Goal: Transaction & Acquisition: Subscribe to service/newsletter

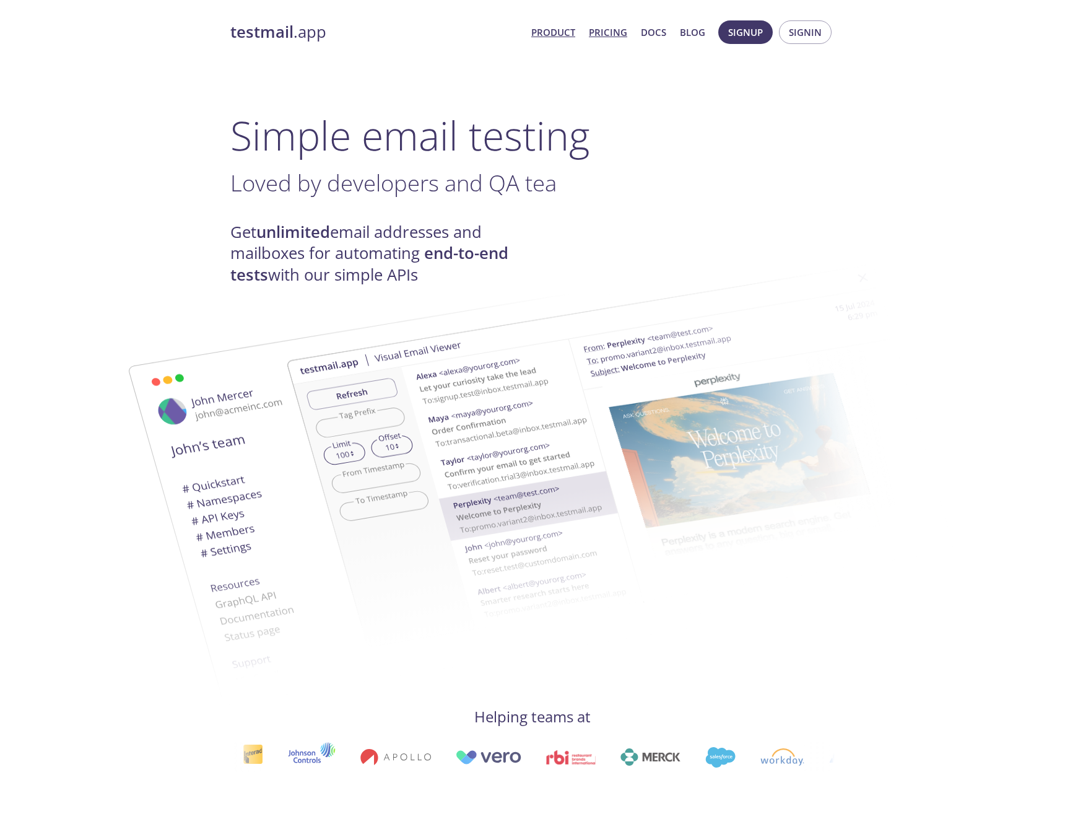
click at [613, 36] on link "Pricing" at bounding box center [608, 32] width 38 height 16
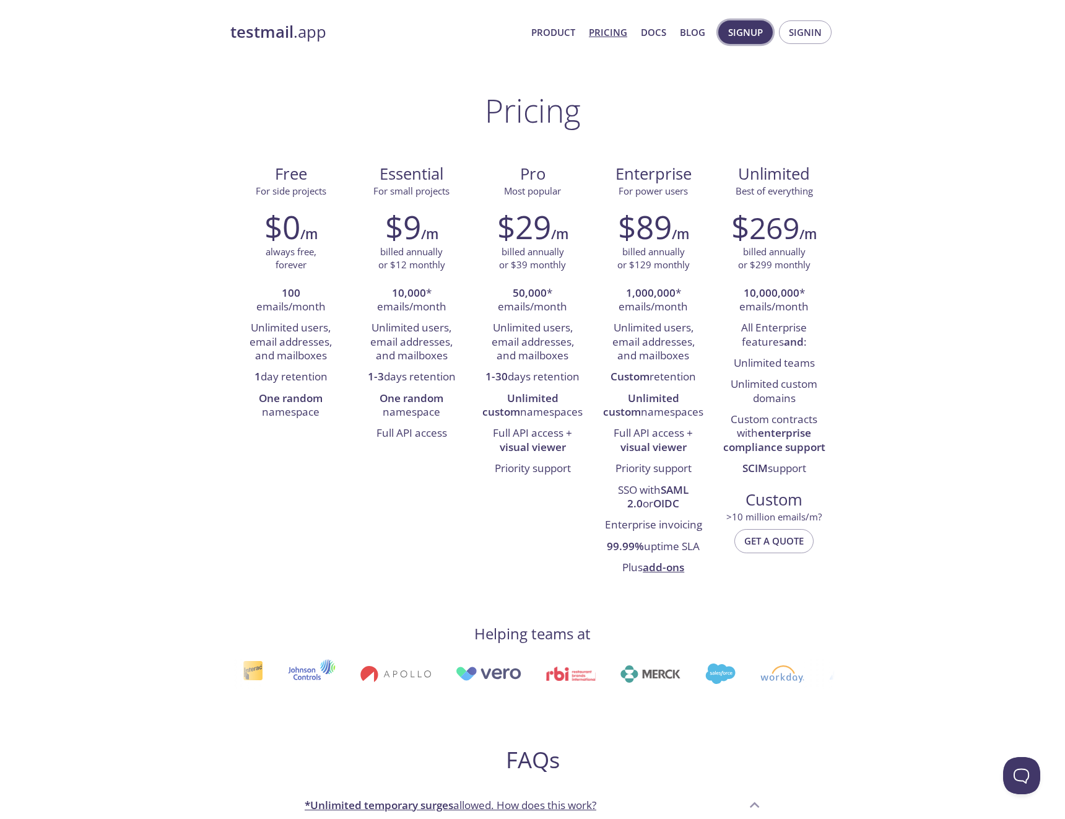
click at [747, 33] on span "Signup" at bounding box center [745, 32] width 35 height 16
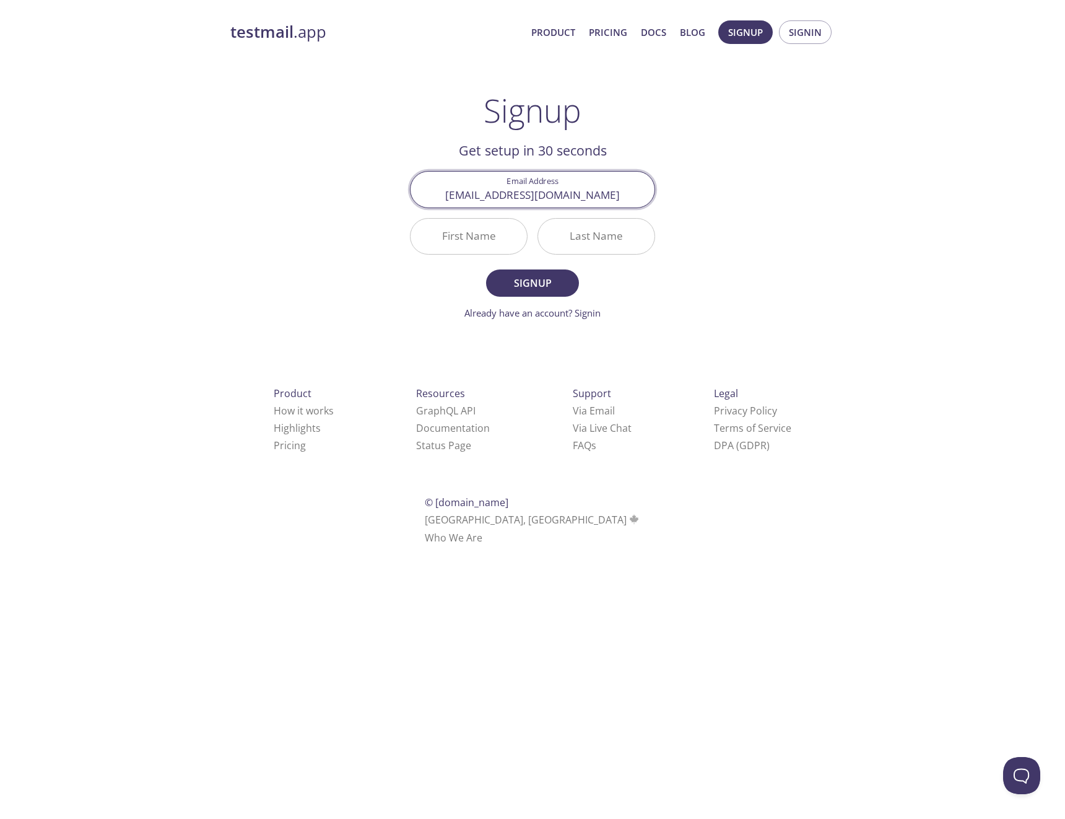
type input "[EMAIL_ADDRESS][DOMAIN_NAME]"
type input "Subs"
type input "TownSquare"
click at [538, 280] on span "Signup" at bounding box center [533, 282] width 66 height 17
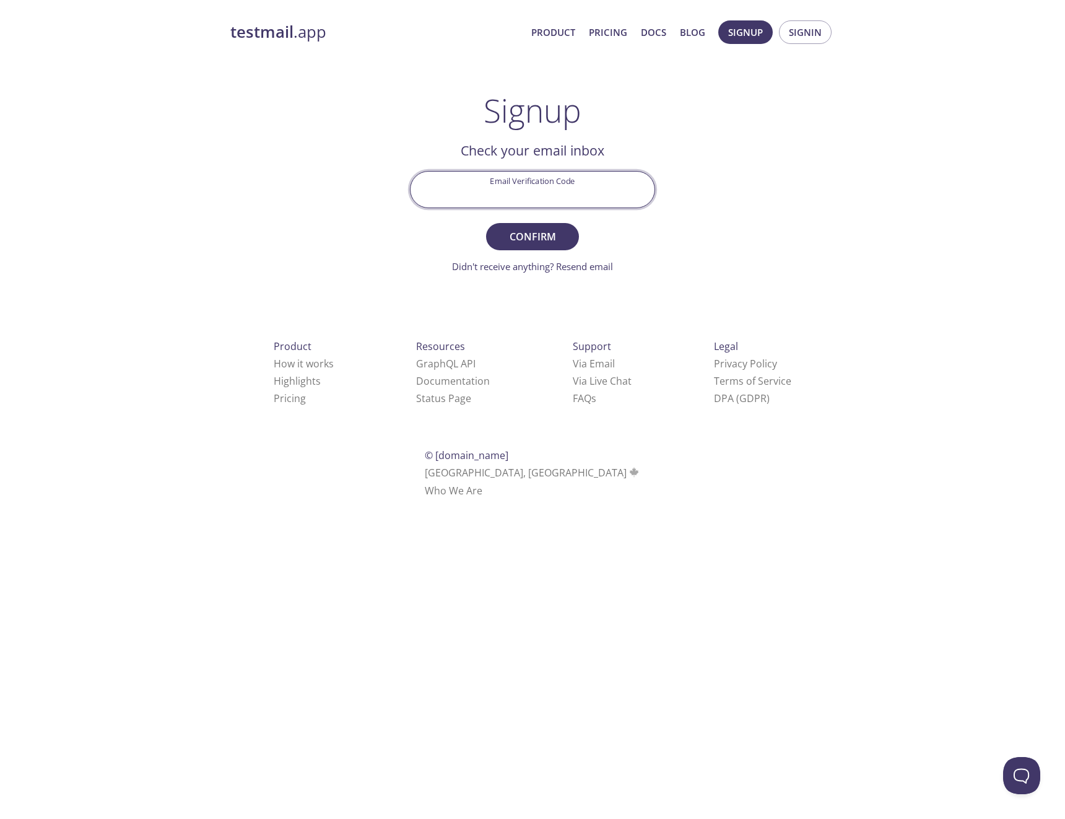
click at [568, 188] on input "Email Verification Code" at bounding box center [533, 189] width 244 height 35
paste input "1ZUM3C4"
type input "1ZUM3C4"
click at [539, 237] on span "Confirm" at bounding box center [533, 236] width 66 height 17
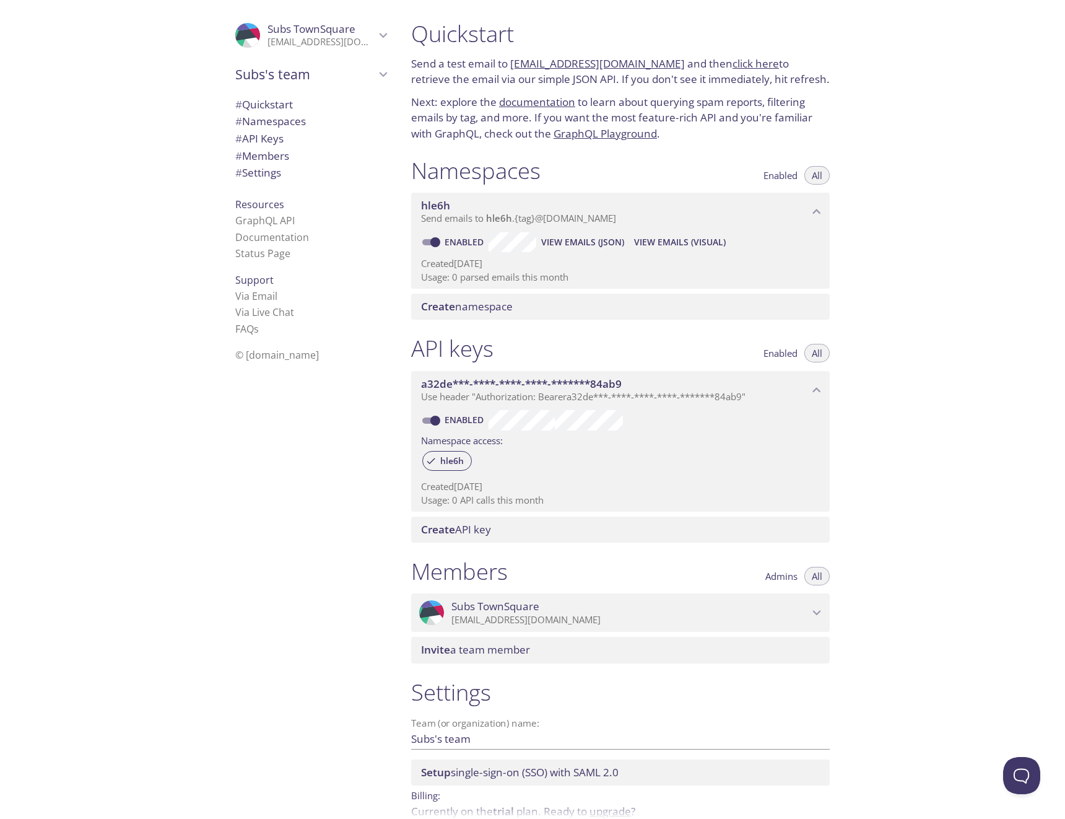
click at [688, 242] on span "View Emails (Visual)" at bounding box center [680, 242] width 92 height 15
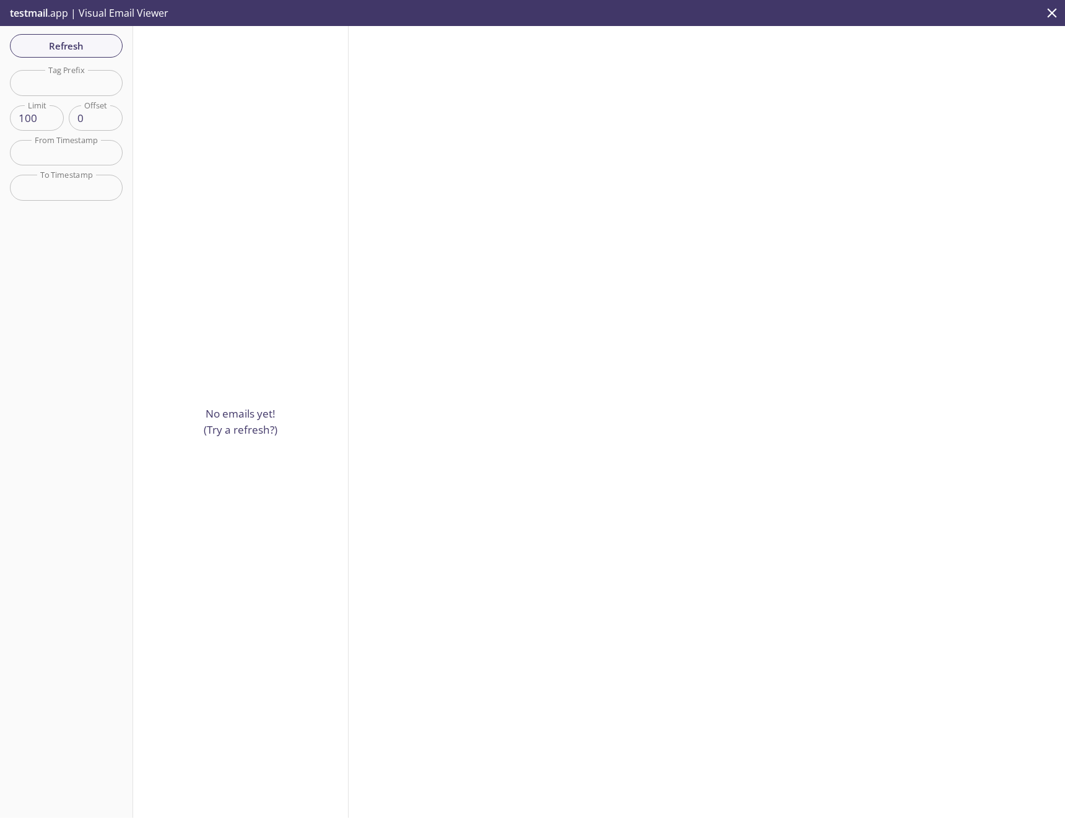
click at [124, 14] on p "testmail .app | Visual Email Viewer" at bounding box center [88, 13] width 176 height 26
click at [1050, 15] on icon "close" at bounding box center [1052, 13] width 16 height 16
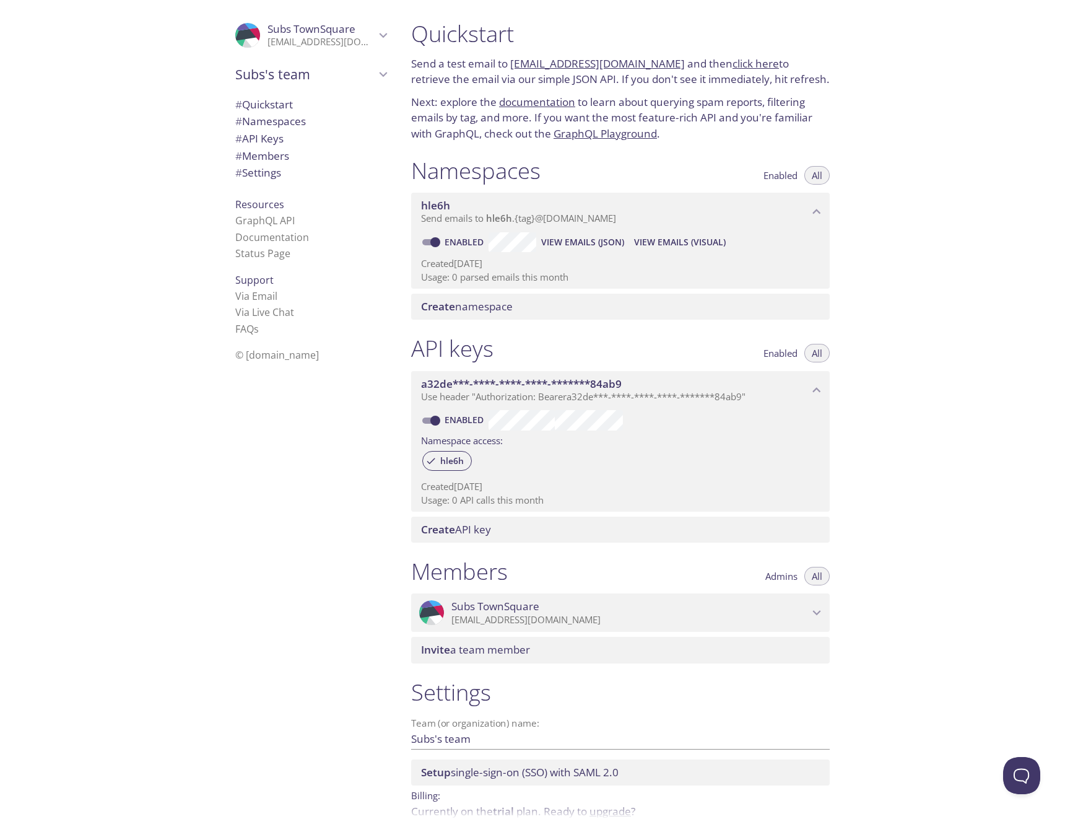
click at [492, 305] on span "Create namespace" at bounding box center [467, 306] width 92 height 14
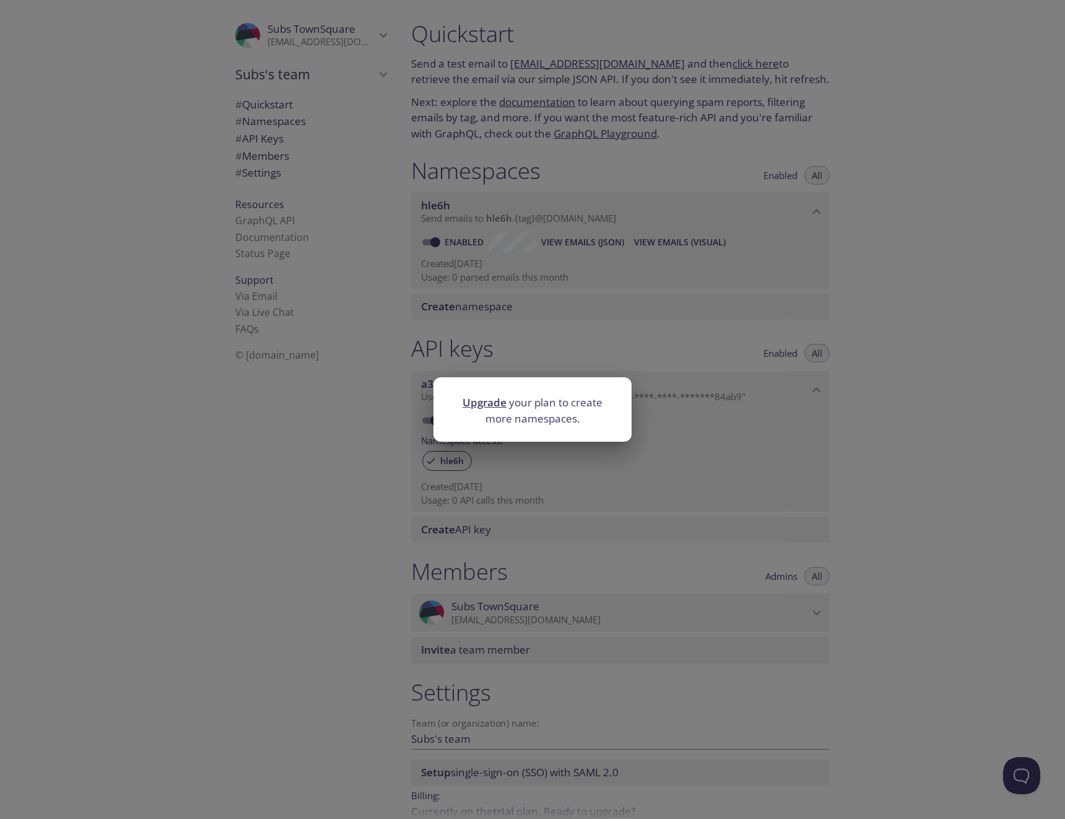
click at [553, 308] on div "Upgrade your plan to create more namespaces." at bounding box center [532, 409] width 1065 height 819
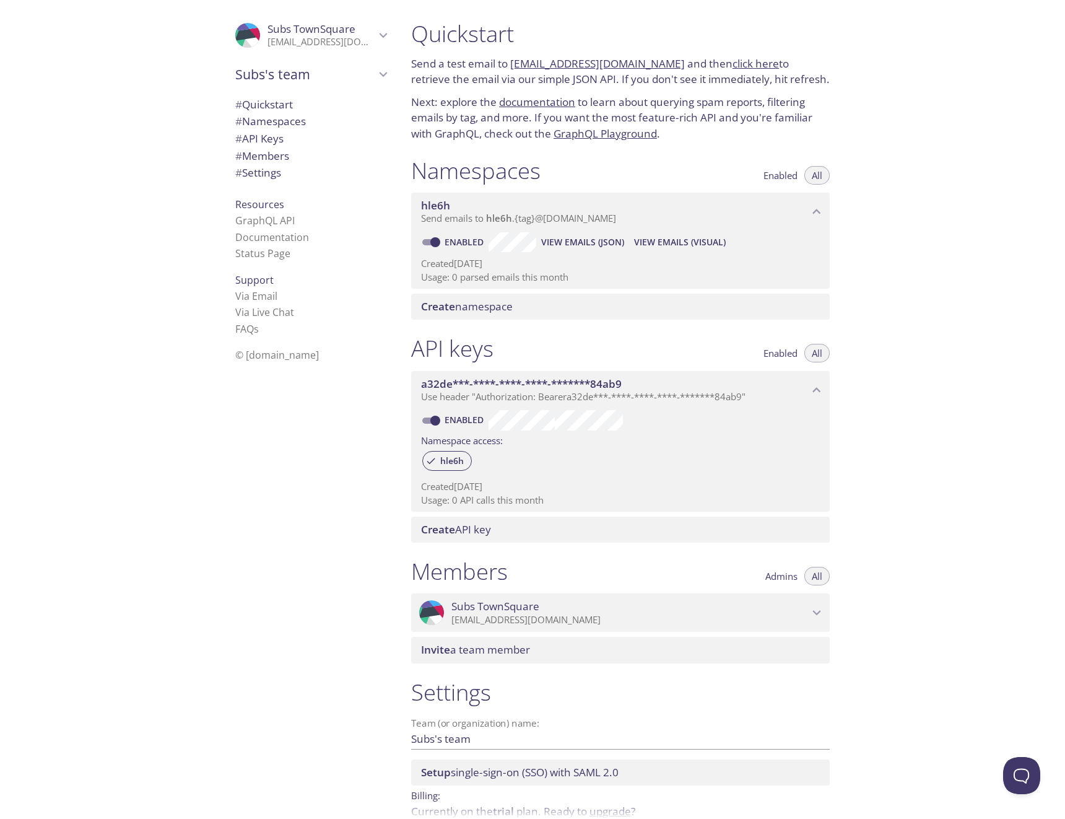
scroll to position [62, 0]
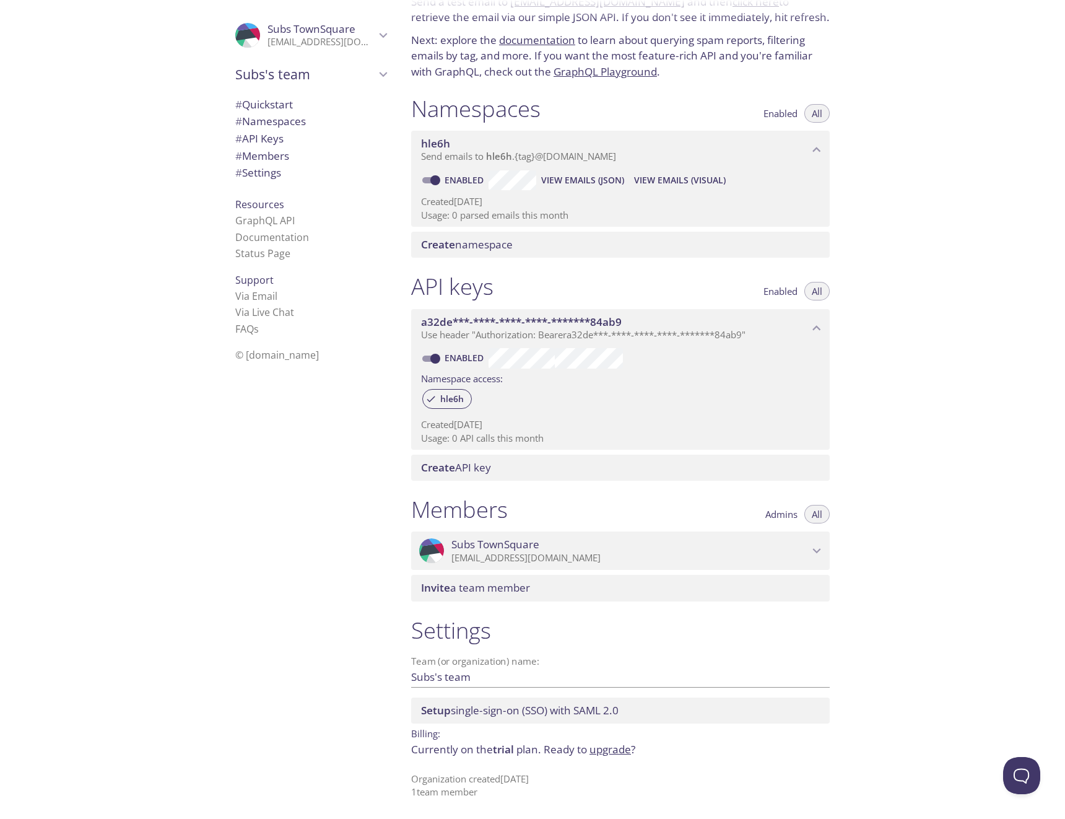
click at [609, 753] on link "upgrade" at bounding box center [610, 749] width 41 height 14
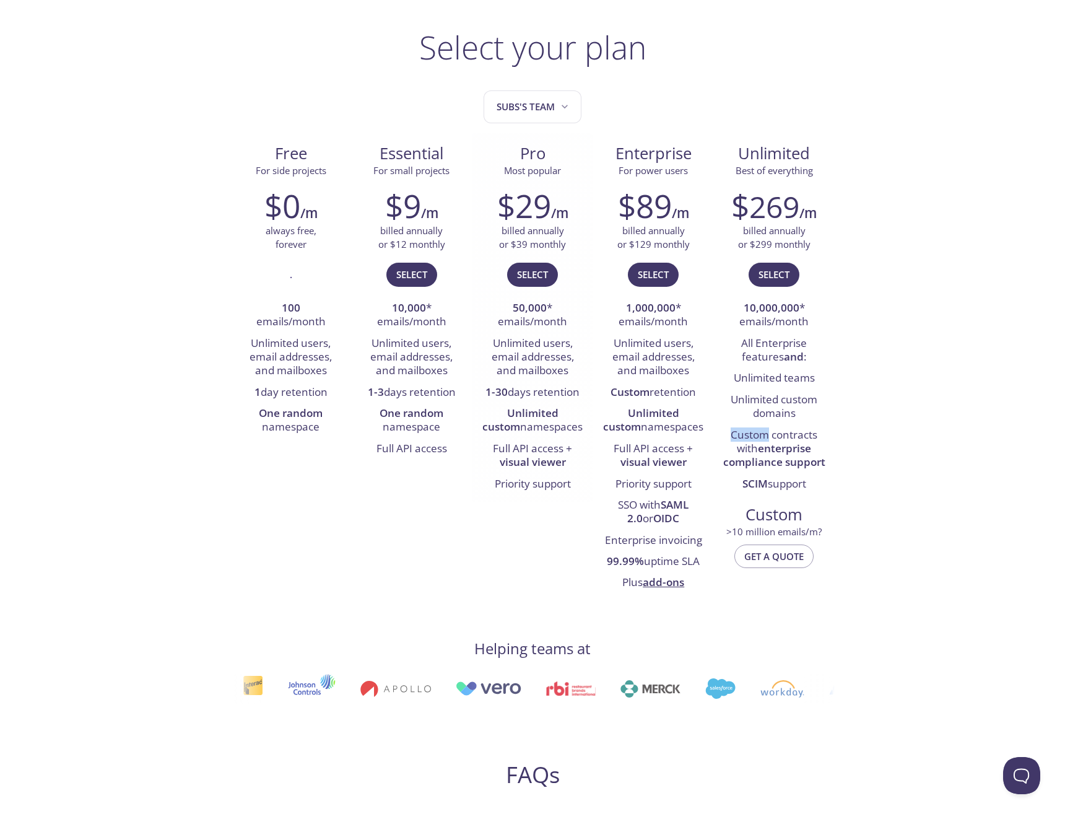
scroll to position [60, 0]
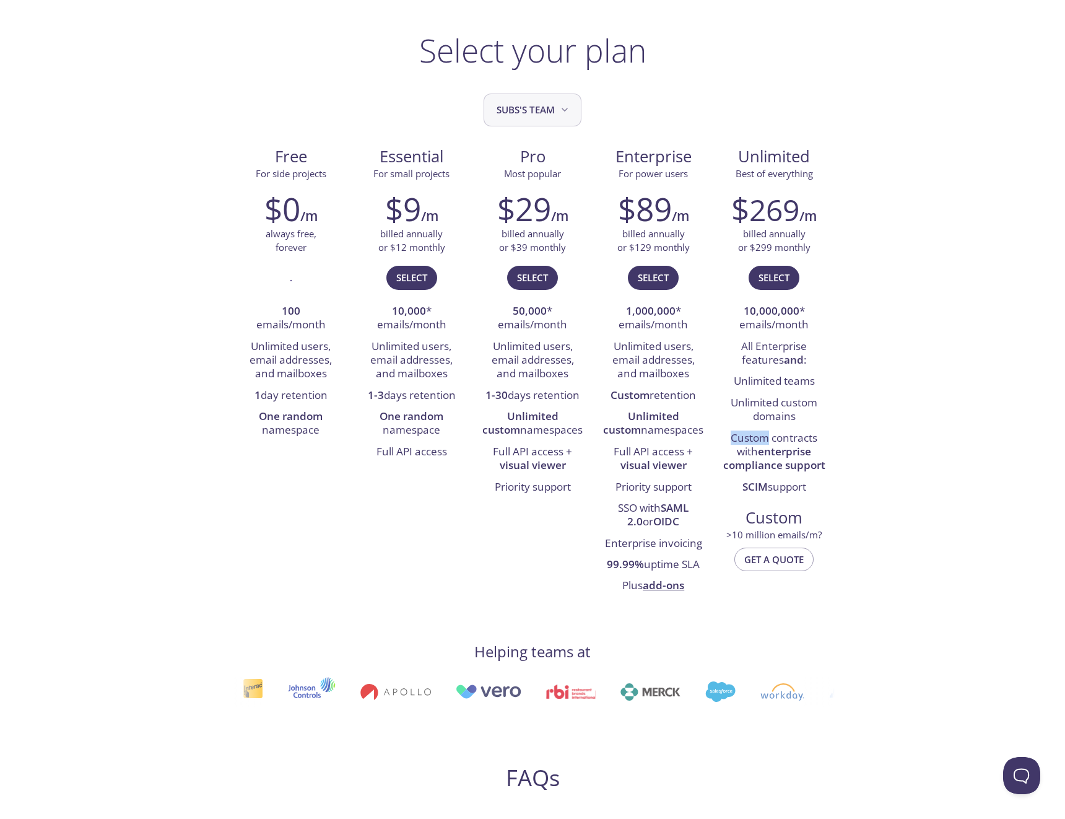
click at [539, 103] on span "Subs's team" at bounding box center [534, 110] width 74 height 17
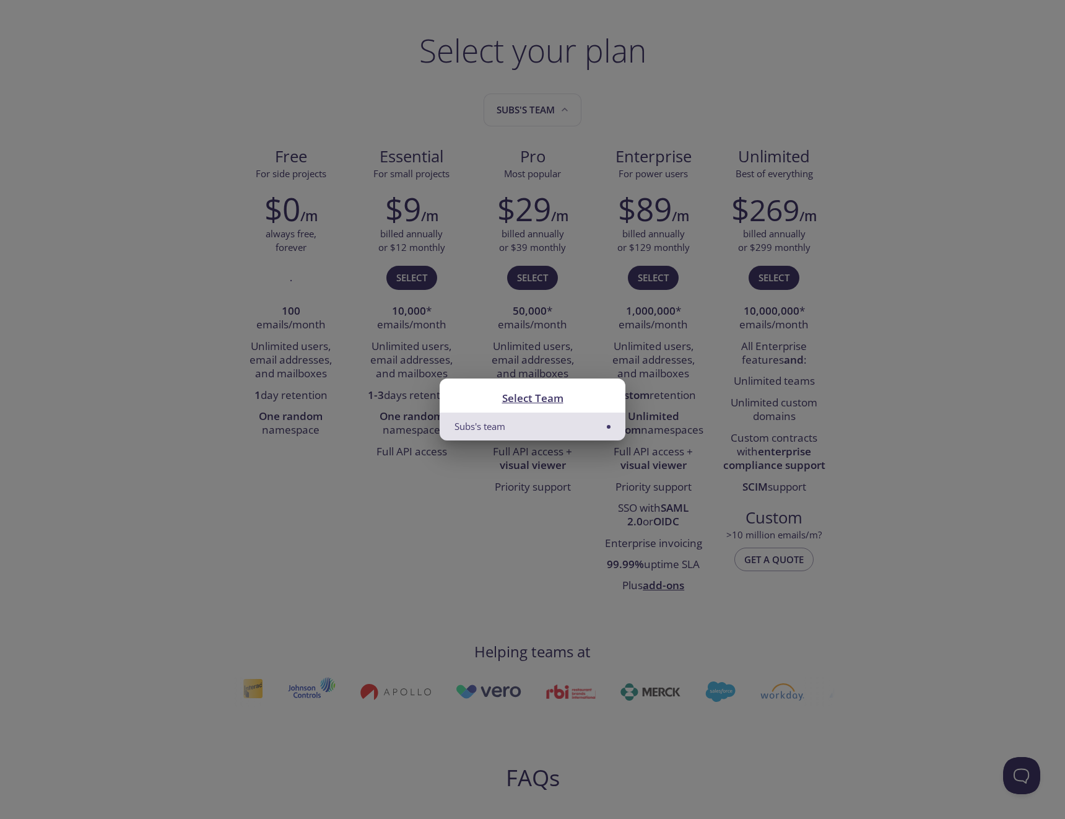
click at [369, 467] on div "Select Team Subs's team" at bounding box center [532, 409] width 1065 height 819
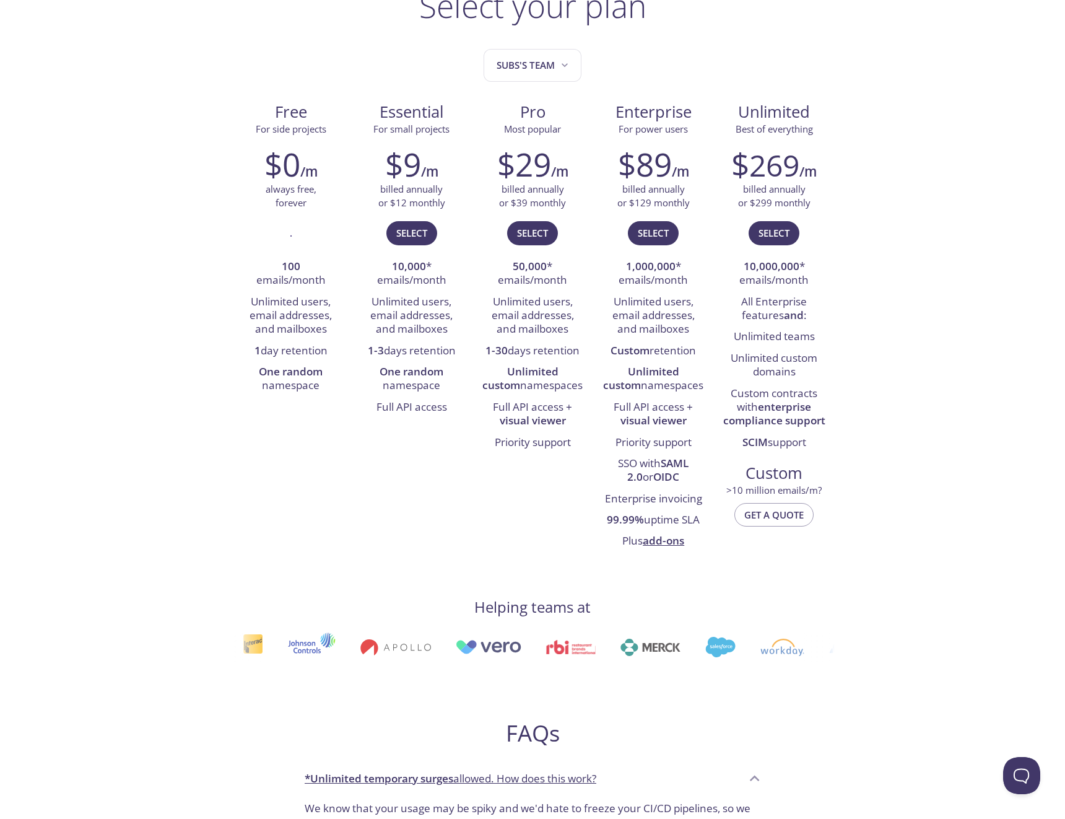
scroll to position [23, 0]
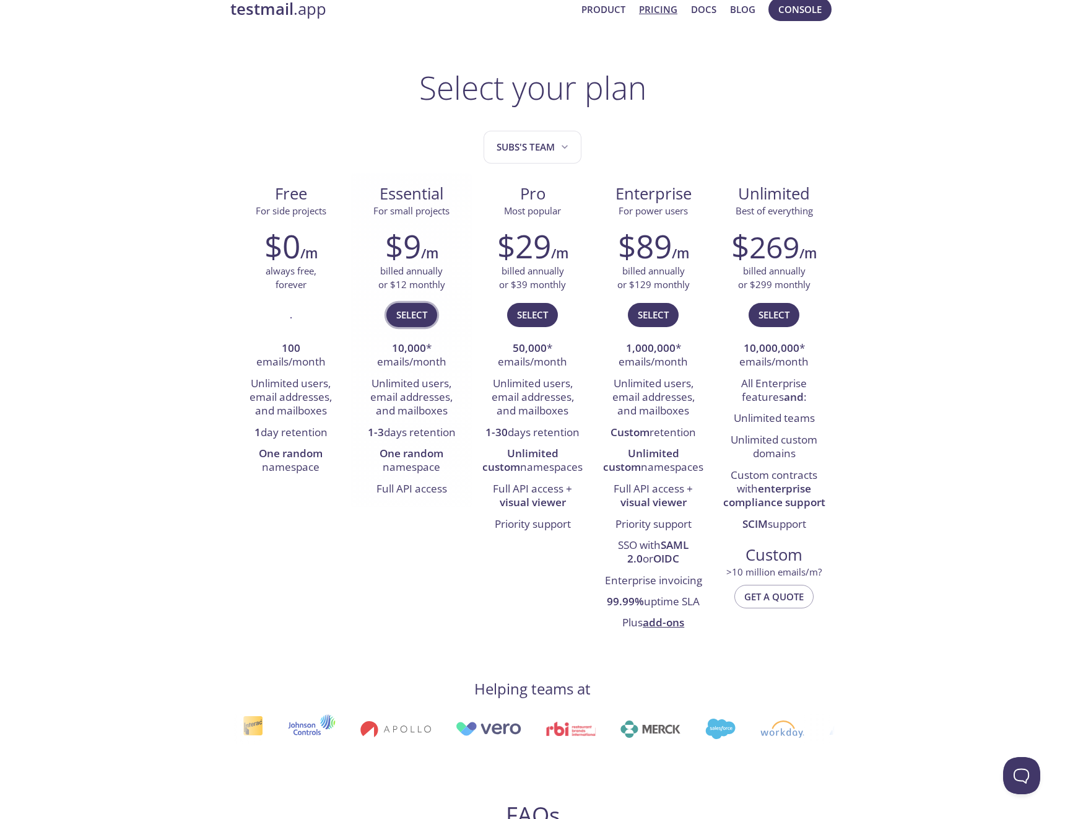
click at [419, 315] on span "Select" at bounding box center [411, 315] width 31 height 16
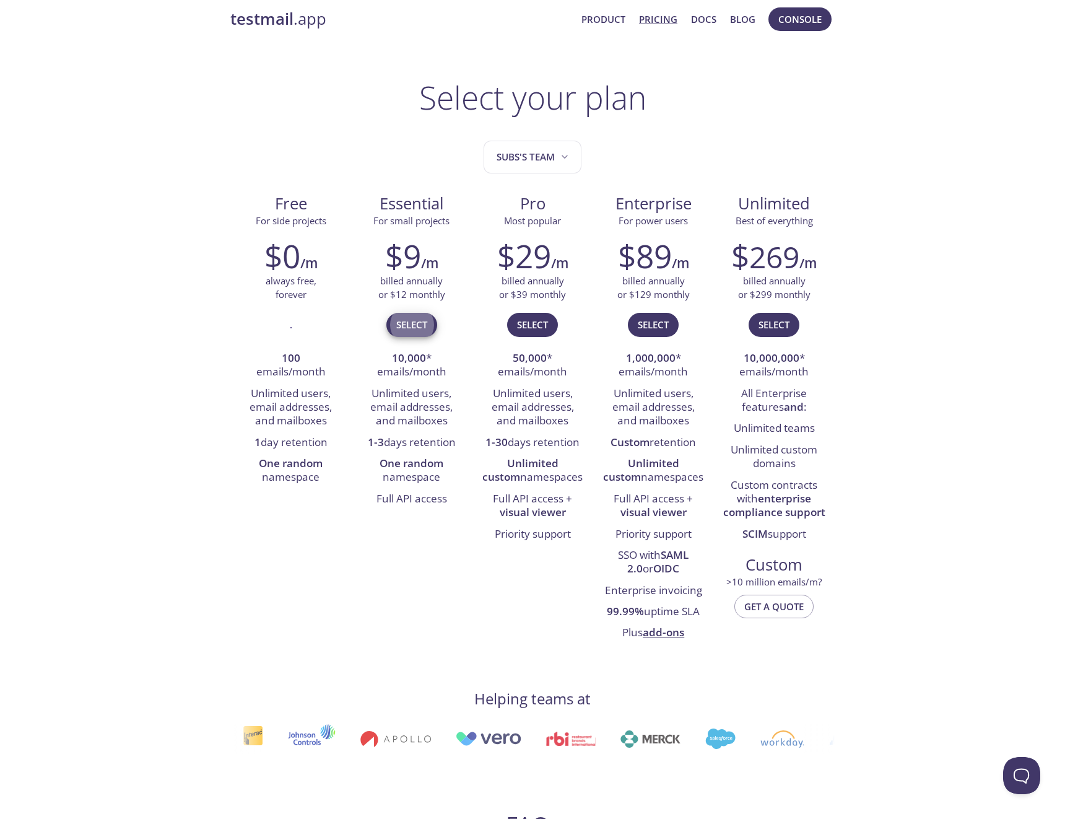
scroll to position [0, 0]
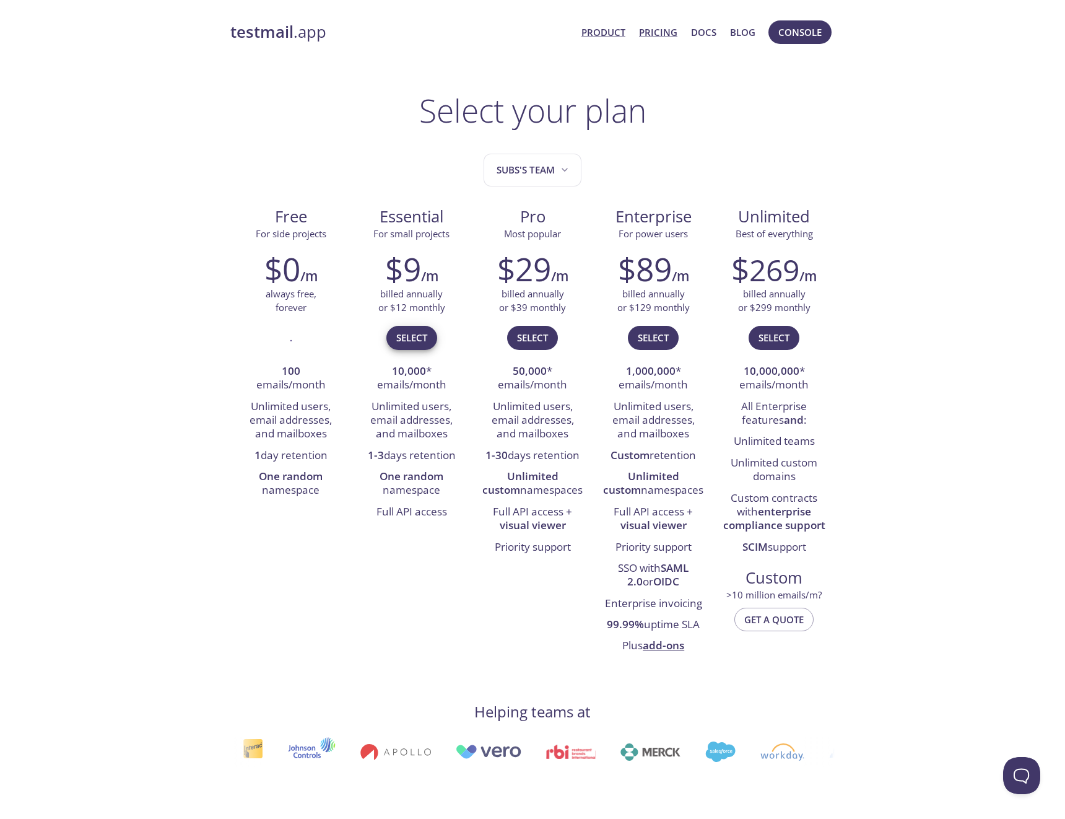
click at [609, 32] on link "Product" at bounding box center [604, 32] width 44 height 16
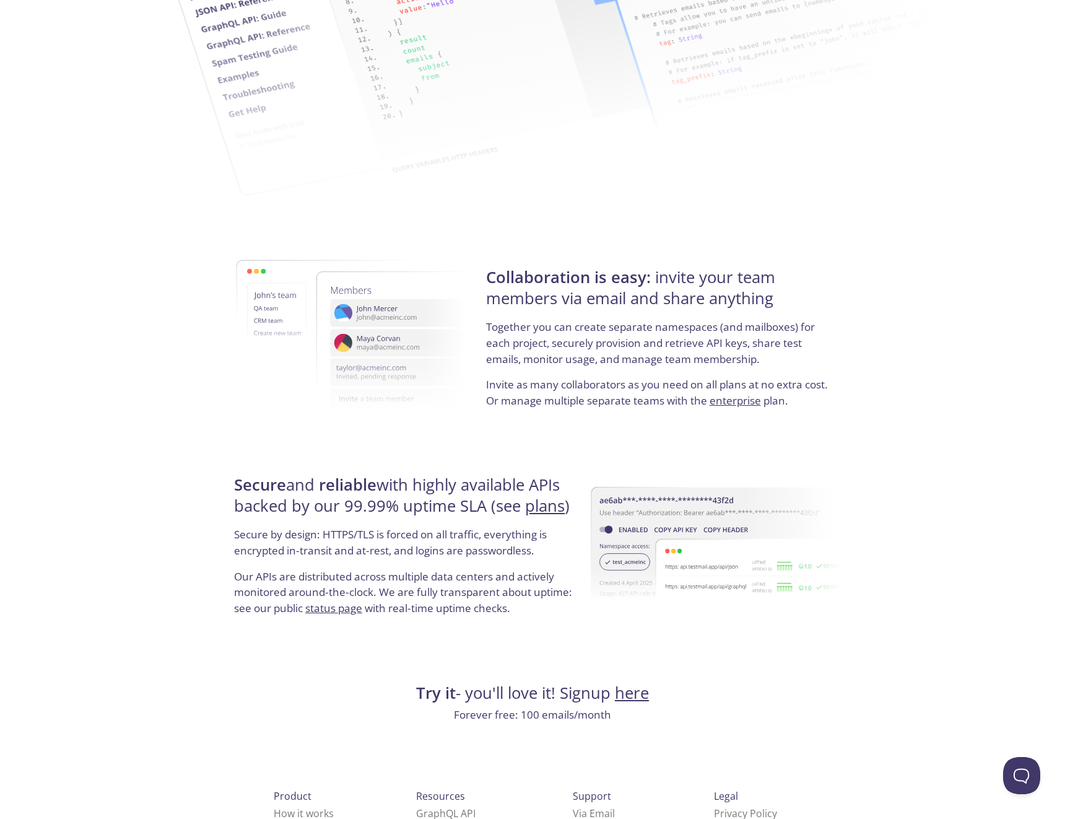
scroll to position [2013, 0]
